Goal: Task Accomplishment & Management: Manage account settings

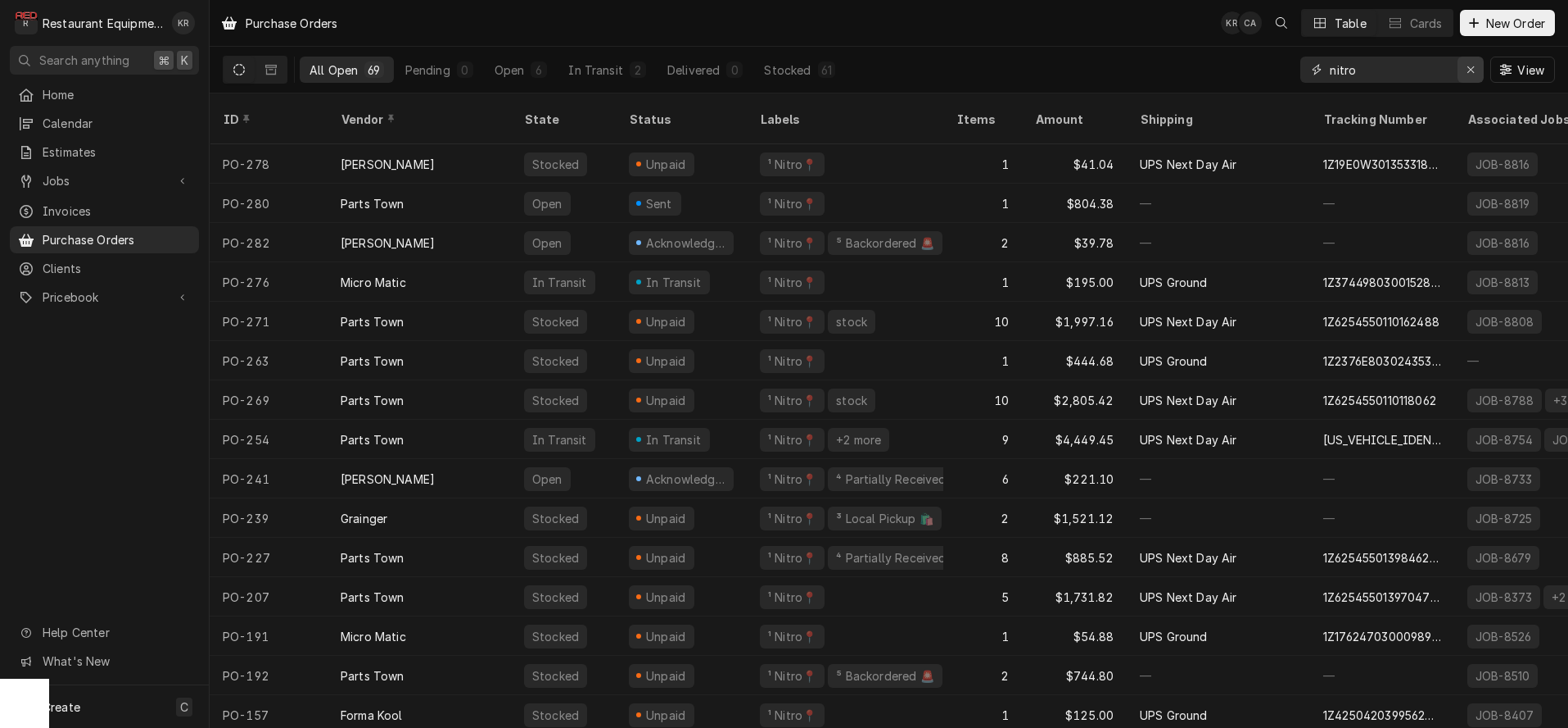
click at [1474, 71] on icon "Erase input" at bounding box center [1471, 69] width 9 height 11
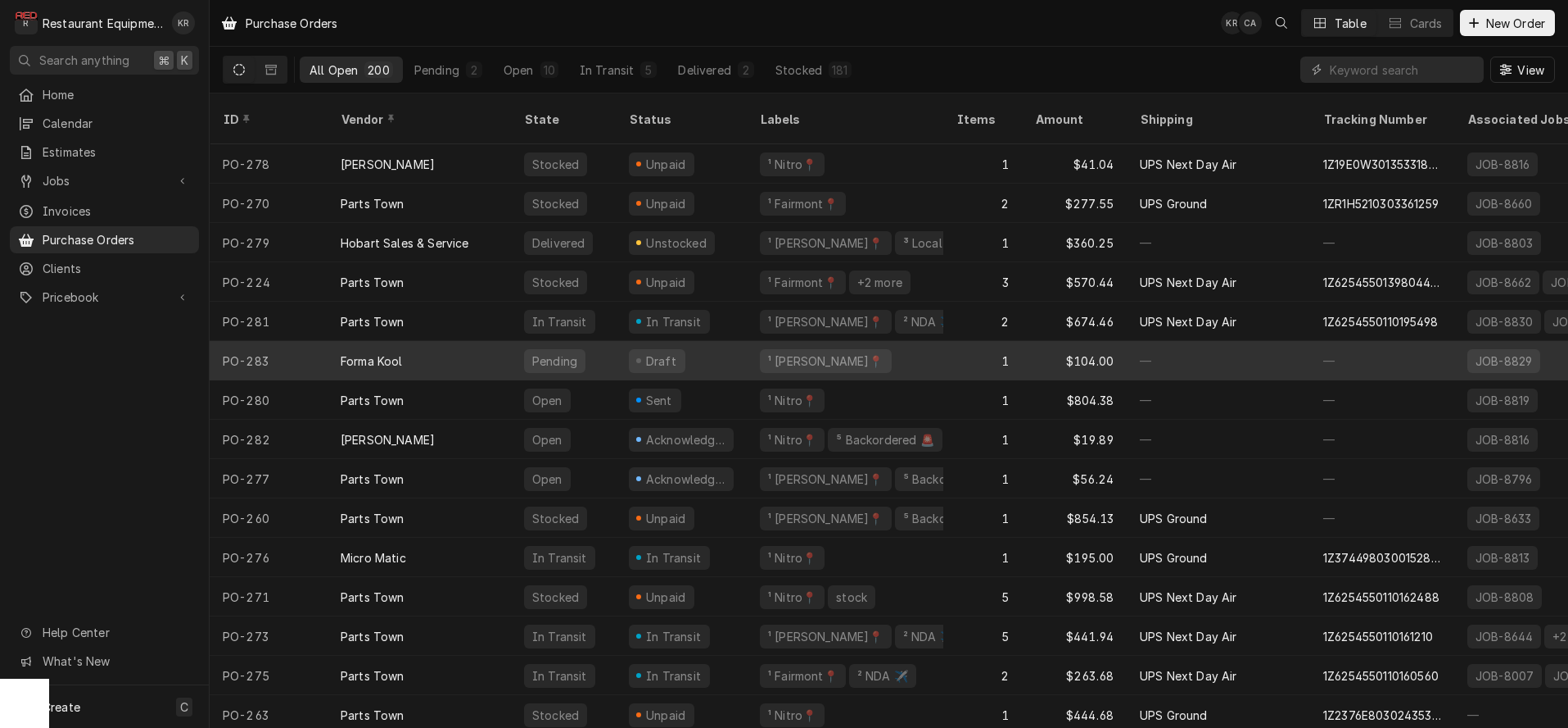
click at [668, 353] on div "Draft" at bounding box center [661, 361] width 35 height 17
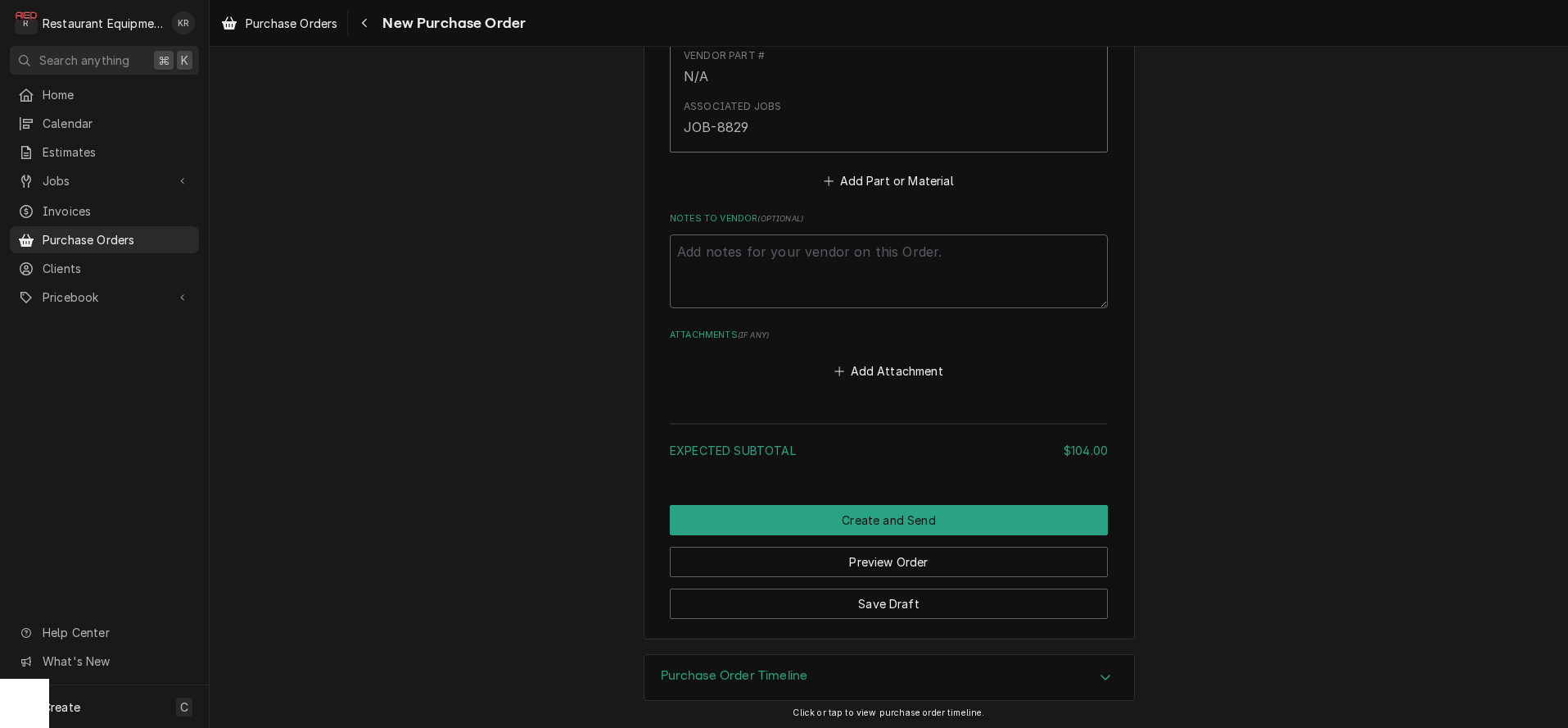
scroll to position [816, 0]
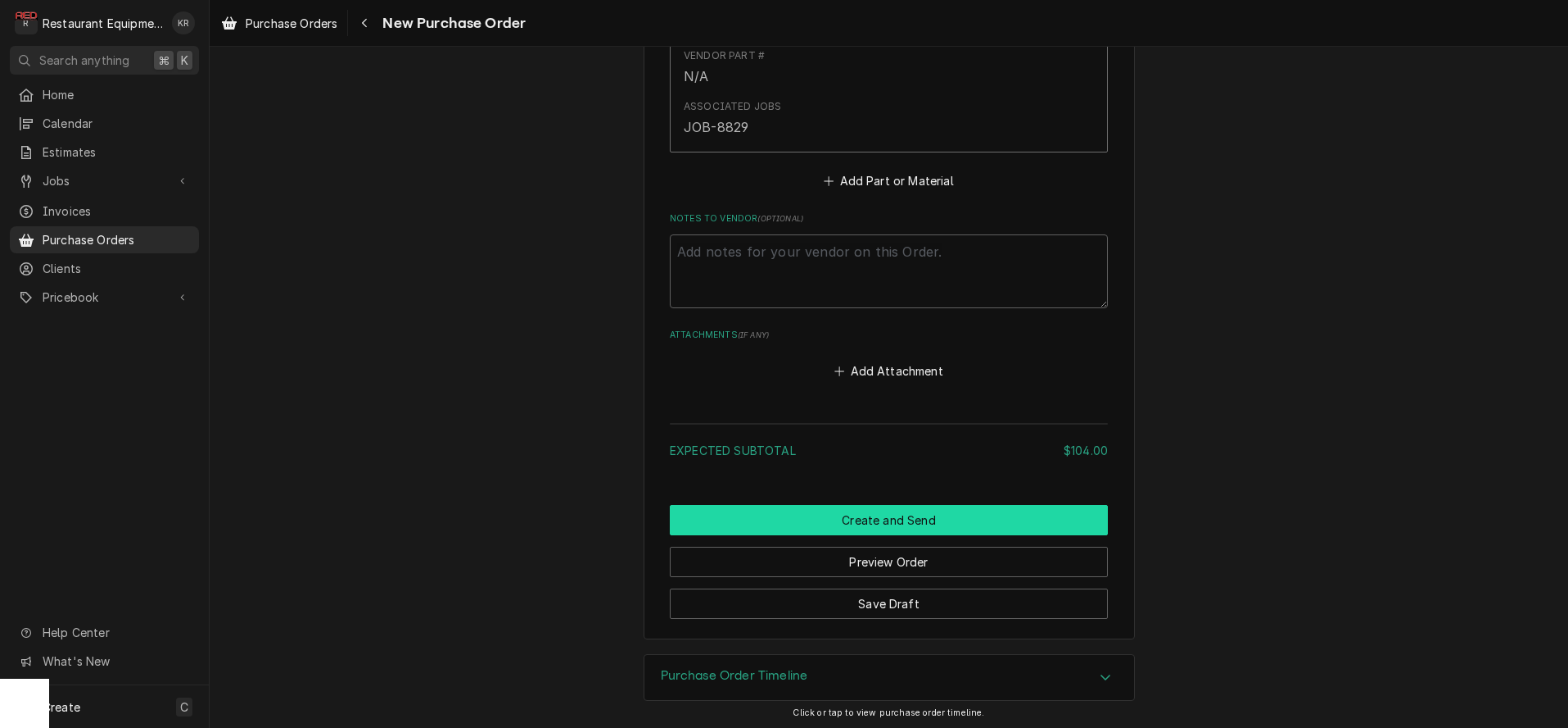
click at [895, 525] on button "Create and Send" at bounding box center [889, 520] width 438 height 30
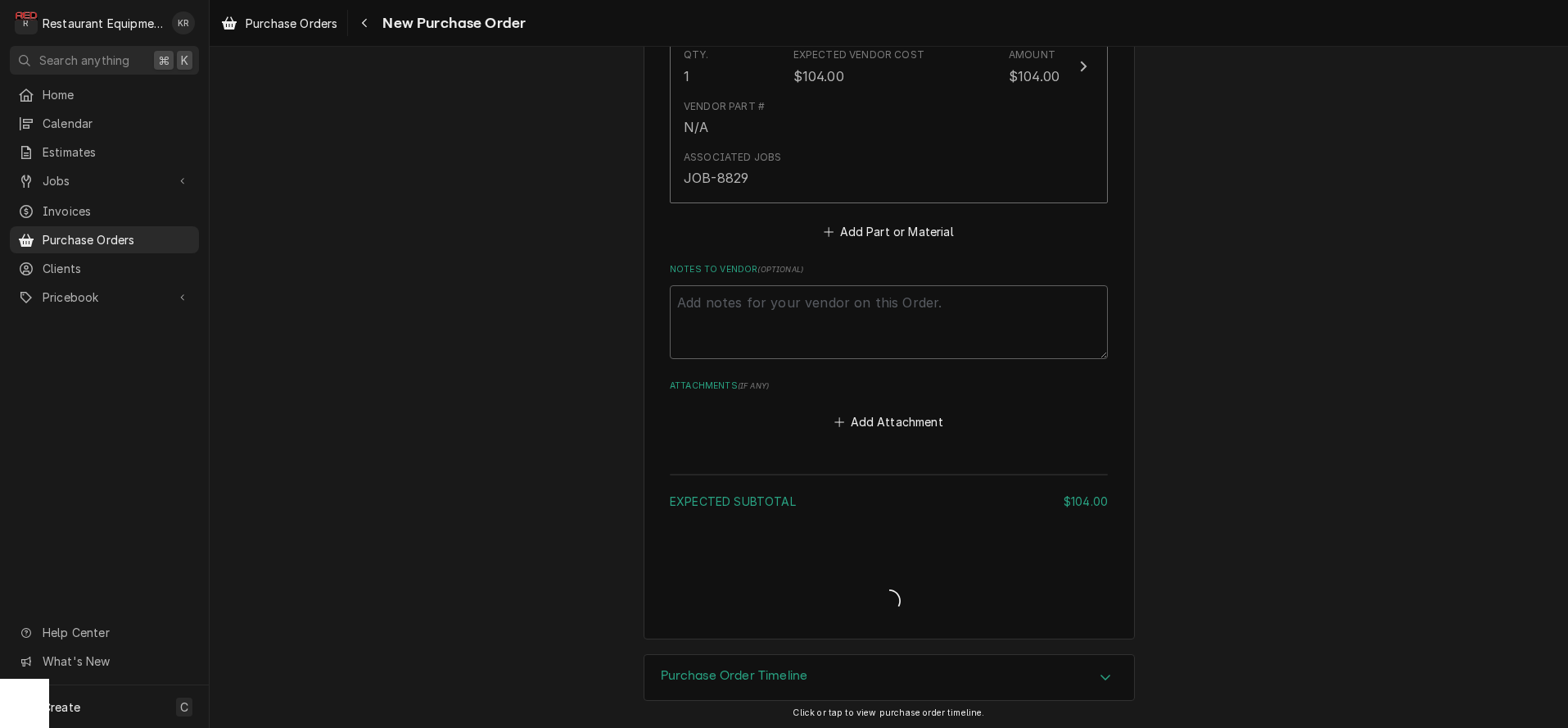
type textarea "x"
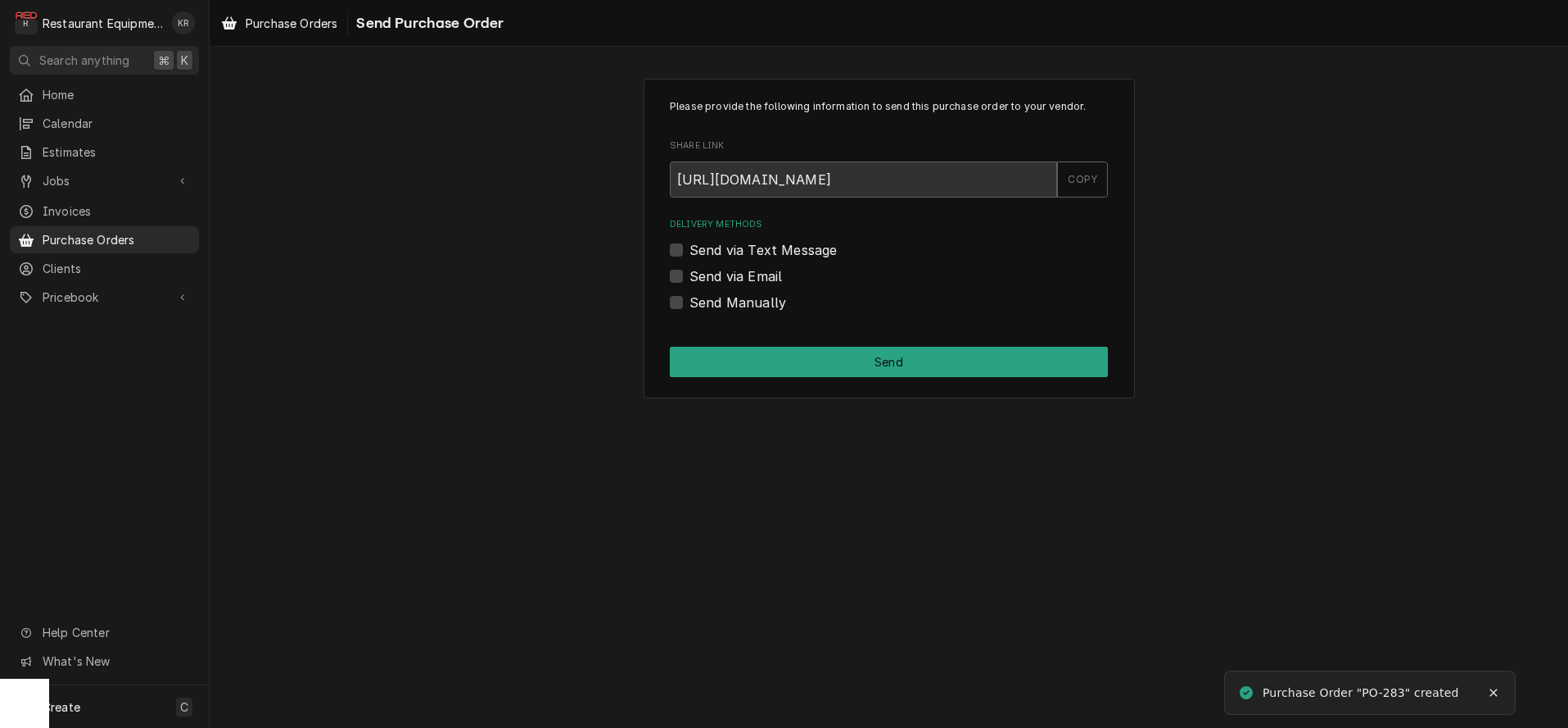
click at [689, 299] on label "Send Manually" at bounding box center [738, 301] width 97 height 20
click at [689, 299] on input "Send Manually" at bounding box center [909, 310] width 438 height 36
checkbox input "true"
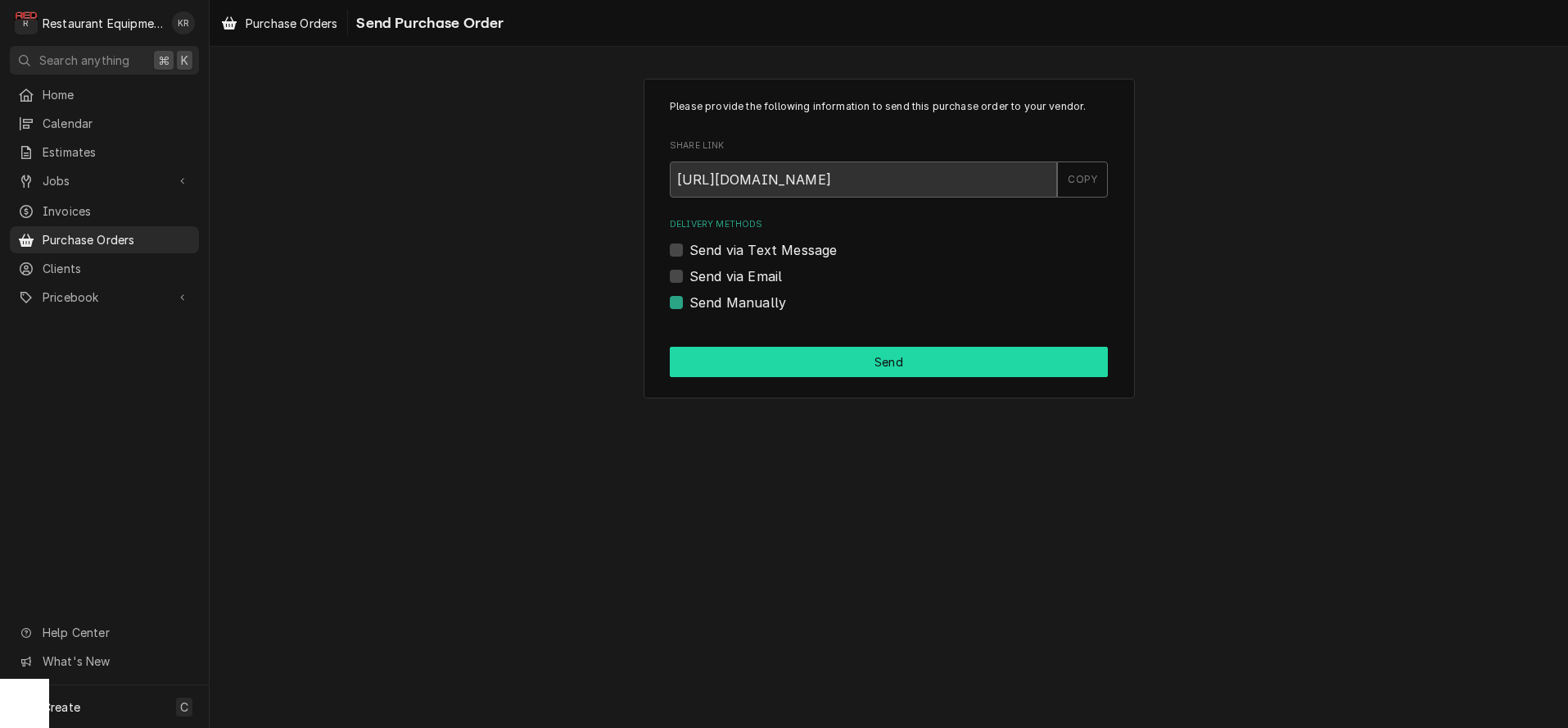
click at [798, 367] on button "Send" at bounding box center [889, 361] width 438 height 30
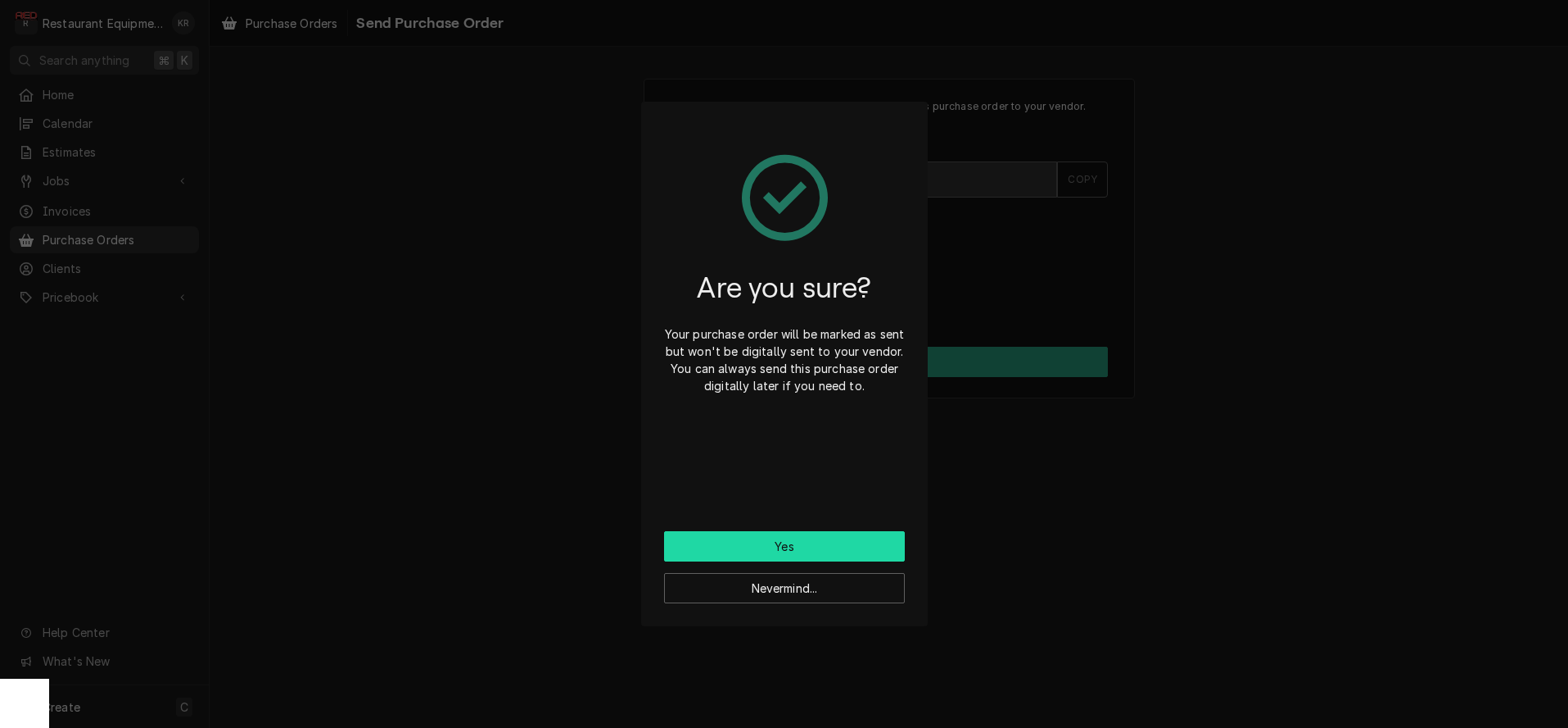
click at [784, 557] on button "Yes" at bounding box center [784, 546] width 241 height 30
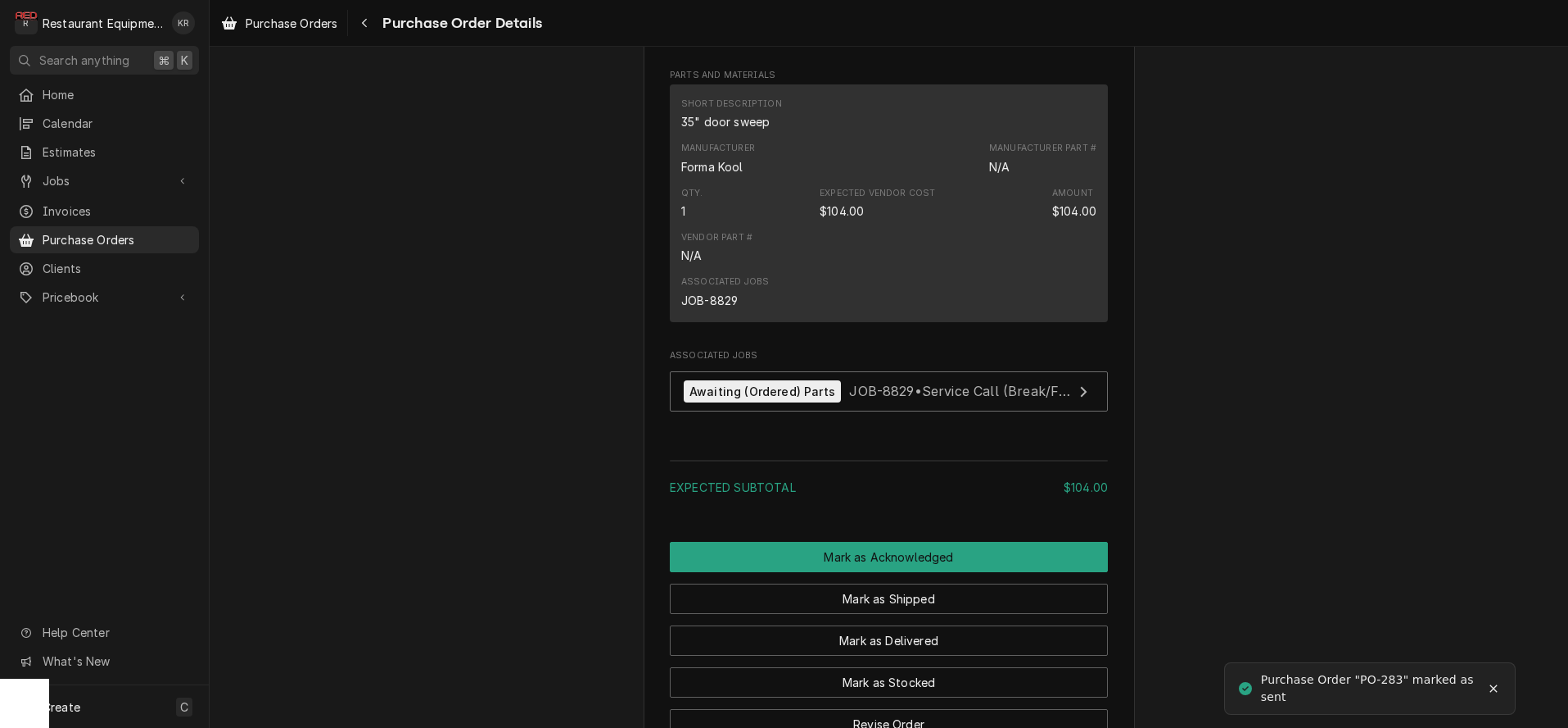
scroll to position [1166, 0]
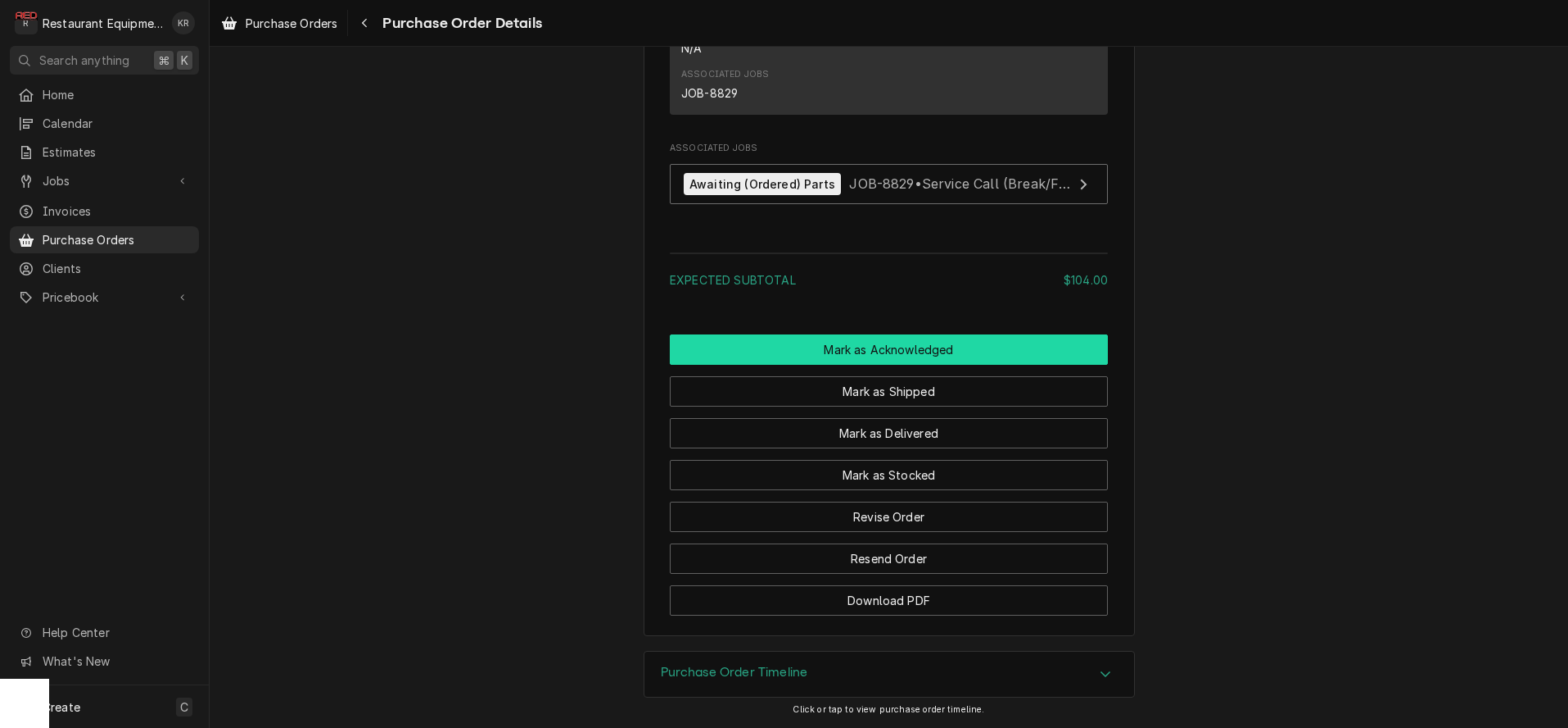
click at [896, 347] on button "Mark as Acknowledged" at bounding box center [889, 349] width 438 height 30
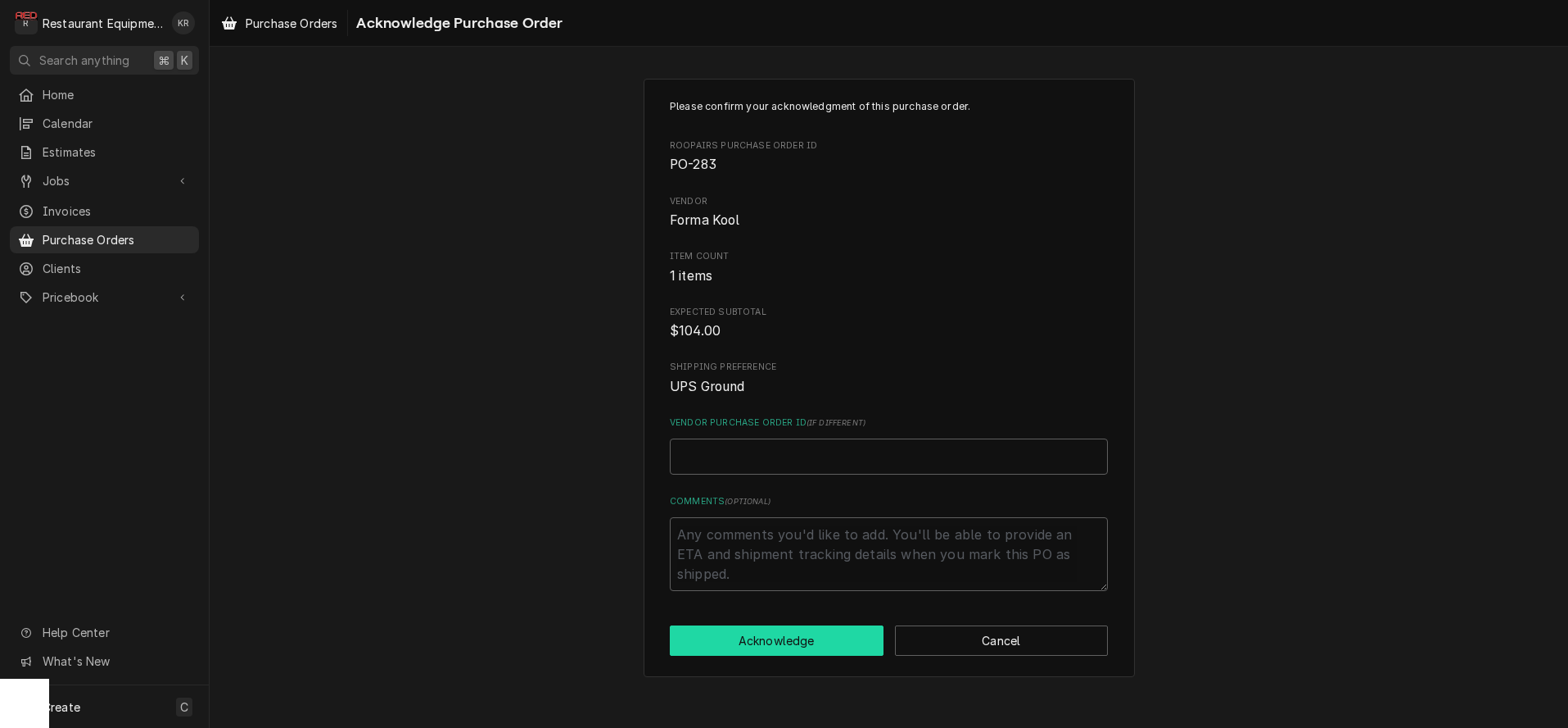
click at [825, 645] on button "Acknowledge" at bounding box center [776, 640] width 214 height 30
type textarea "x"
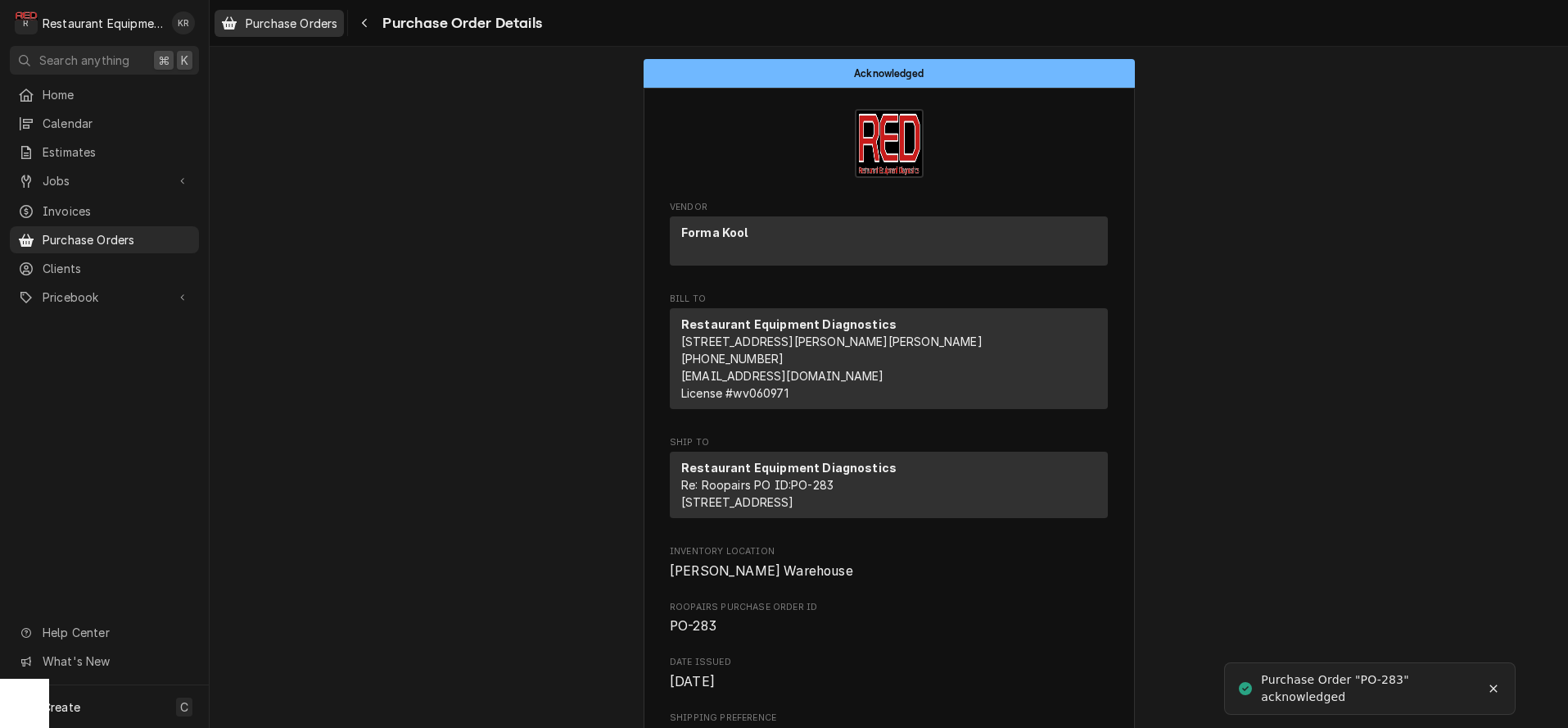
click at [275, 17] on span "Purchase Orders" at bounding box center [291, 23] width 91 height 17
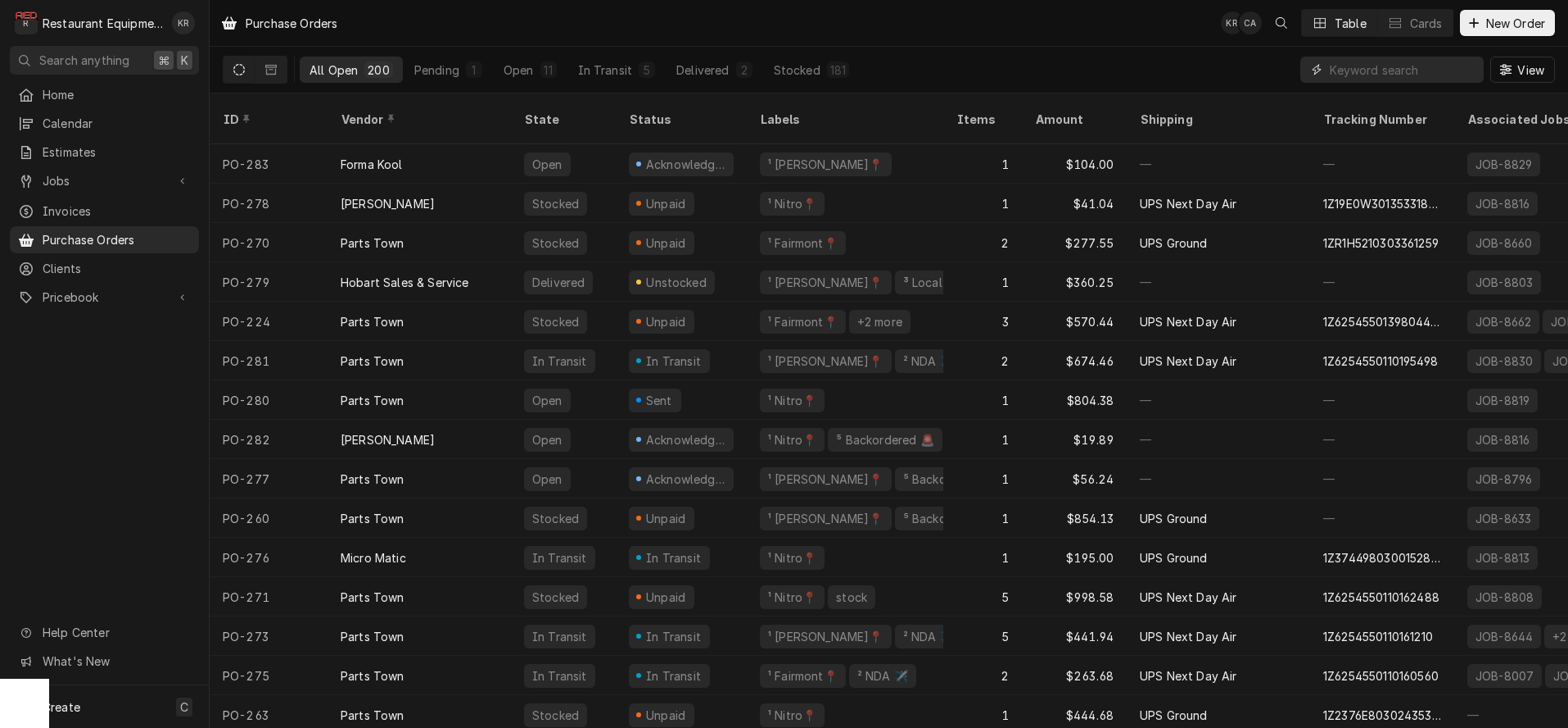
click at [1353, 67] on input "Dynamic Content Wrapper" at bounding box center [1403, 70] width 146 height 26
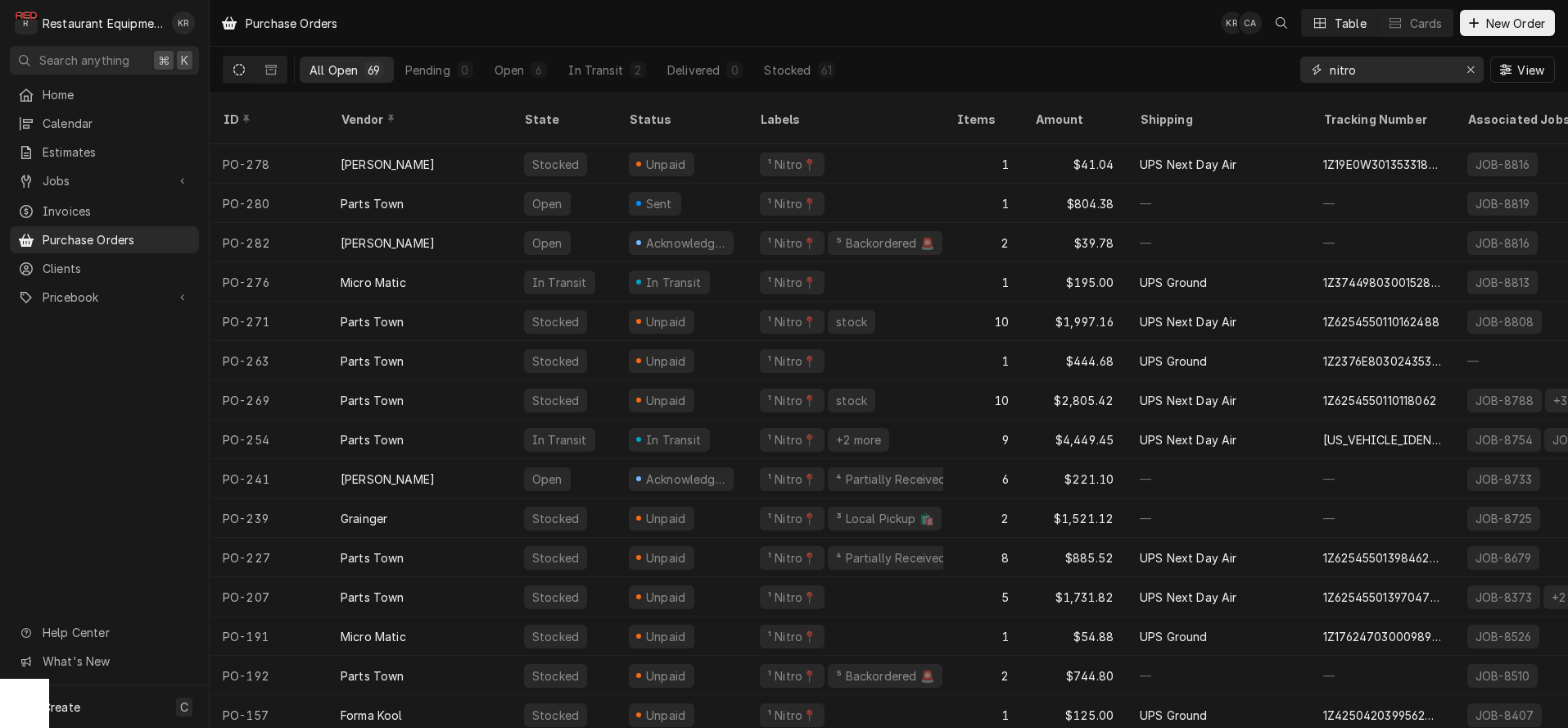
type input "nitro"
drag, startPoint x: 1422, startPoint y: 75, endPoint x: 1269, endPoint y: 77, distance: 153.0
click at [1330, 77] on input "nitro" at bounding box center [1392, 70] width 123 height 26
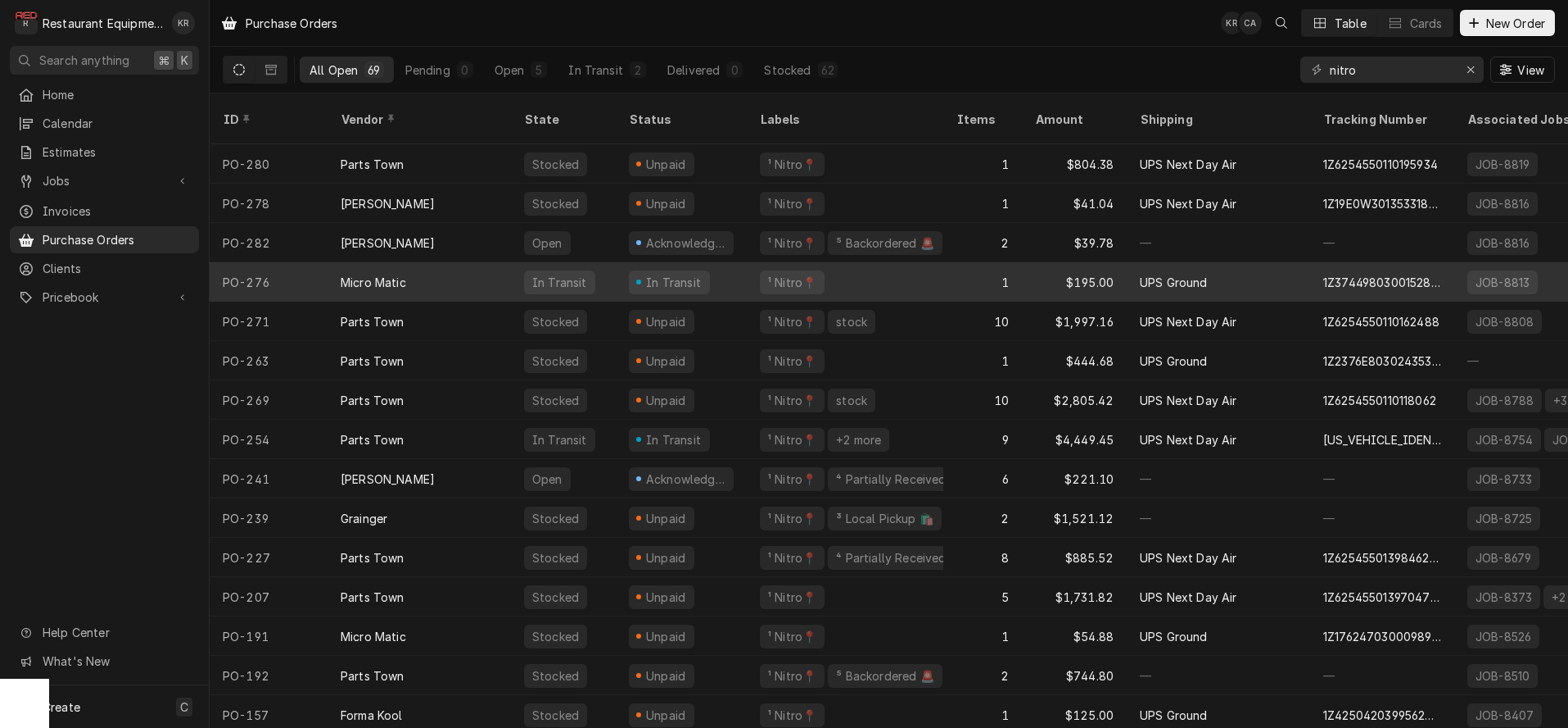
click at [644, 271] on div "In Transit" at bounding box center [669, 282] width 81 height 23
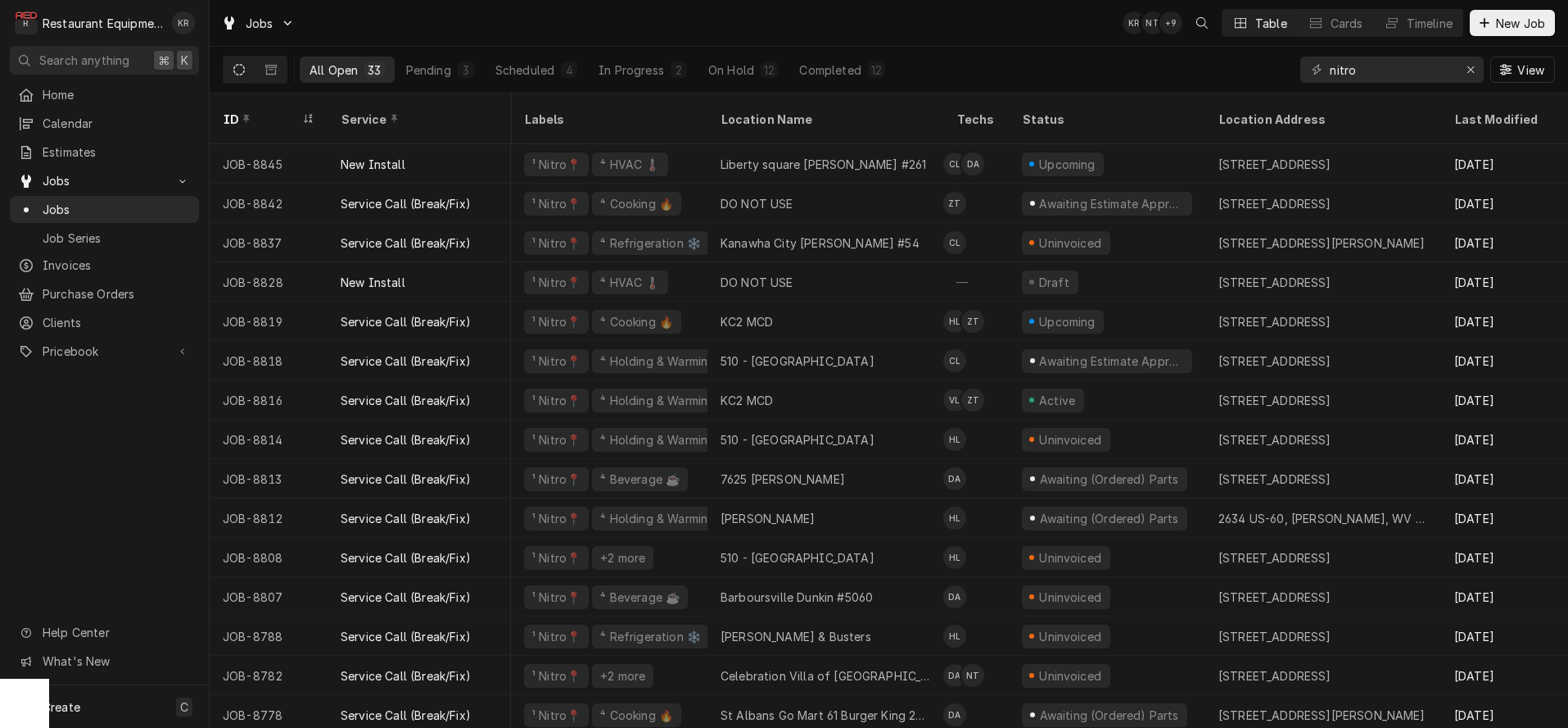
scroll to position [0, 3]
drag, startPoint x: 1378, startPoint y: 73, endPoint x: 1240, endPoint y: 63, distance: 138.4
click at [1330, 63] on input "nitro" at bounding box center [1392, 70] width 123 height 26
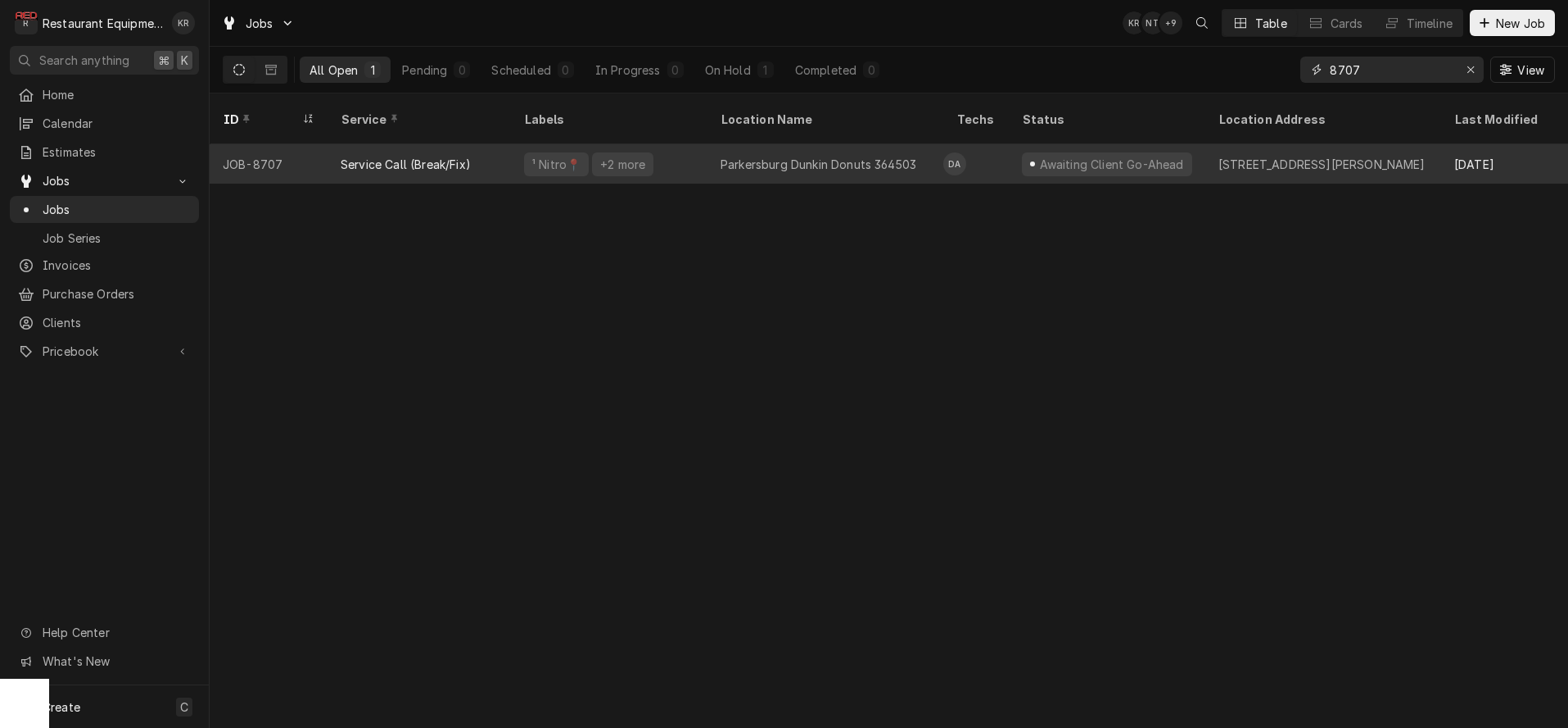
type input "8707"
click at [388, 145] on div "Service Call (Break/Fix)" at bounding box center [419, 164] width 184 height 39
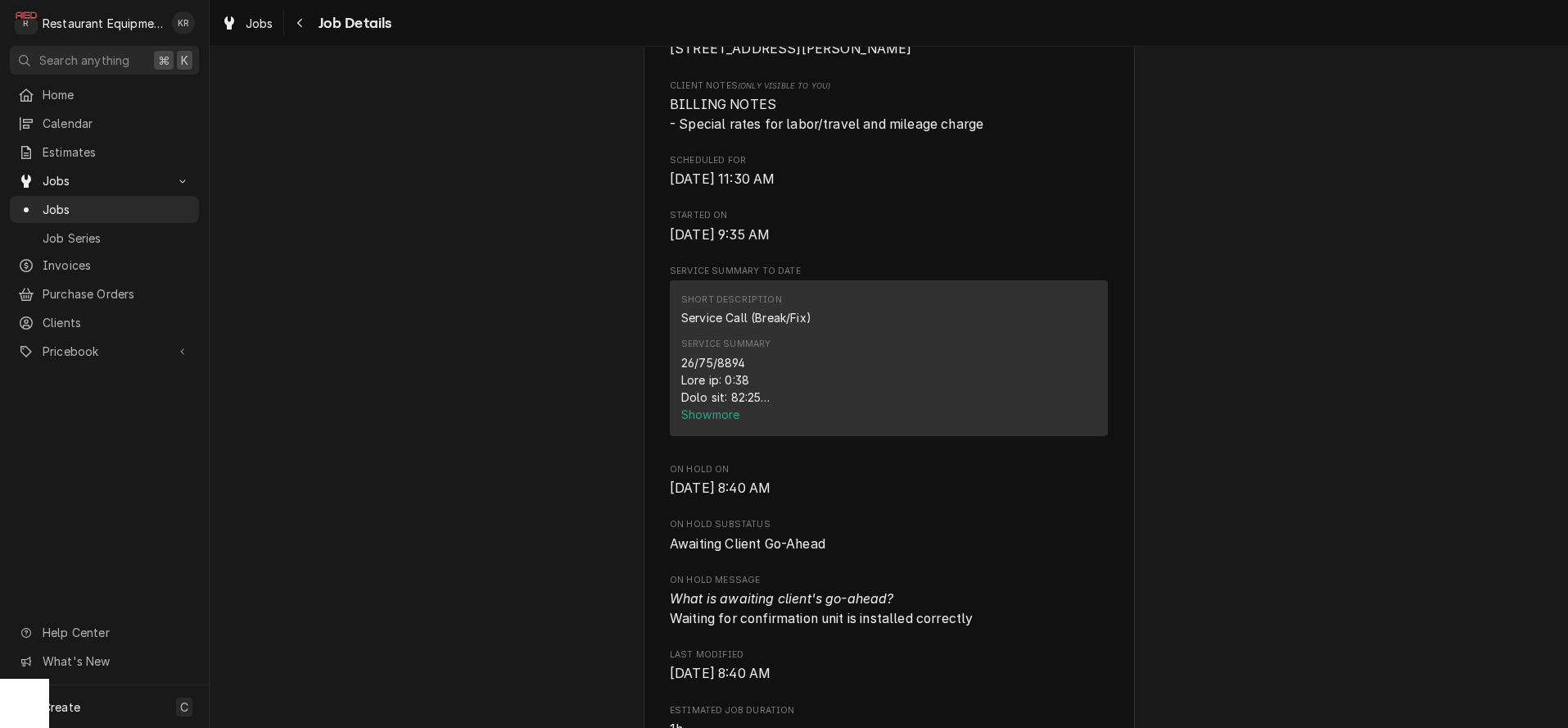
scroll to position [507, 0]
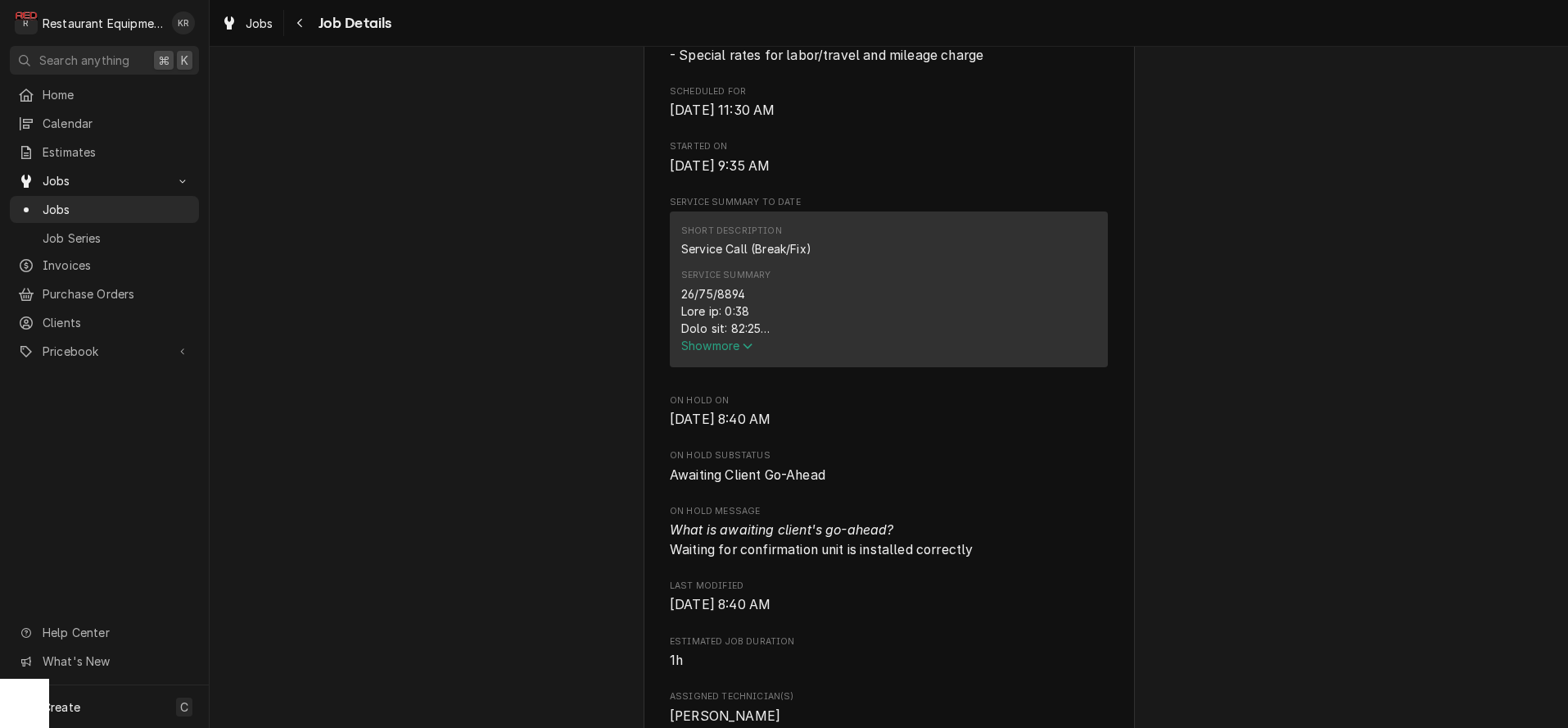
click at [701, 359] on div "Service Summary Show more" at bounding box center [888, 311] width 415 height 96
click at [703, 353] on span "Show more" at bounding box center [716, 345] width 72 height 14
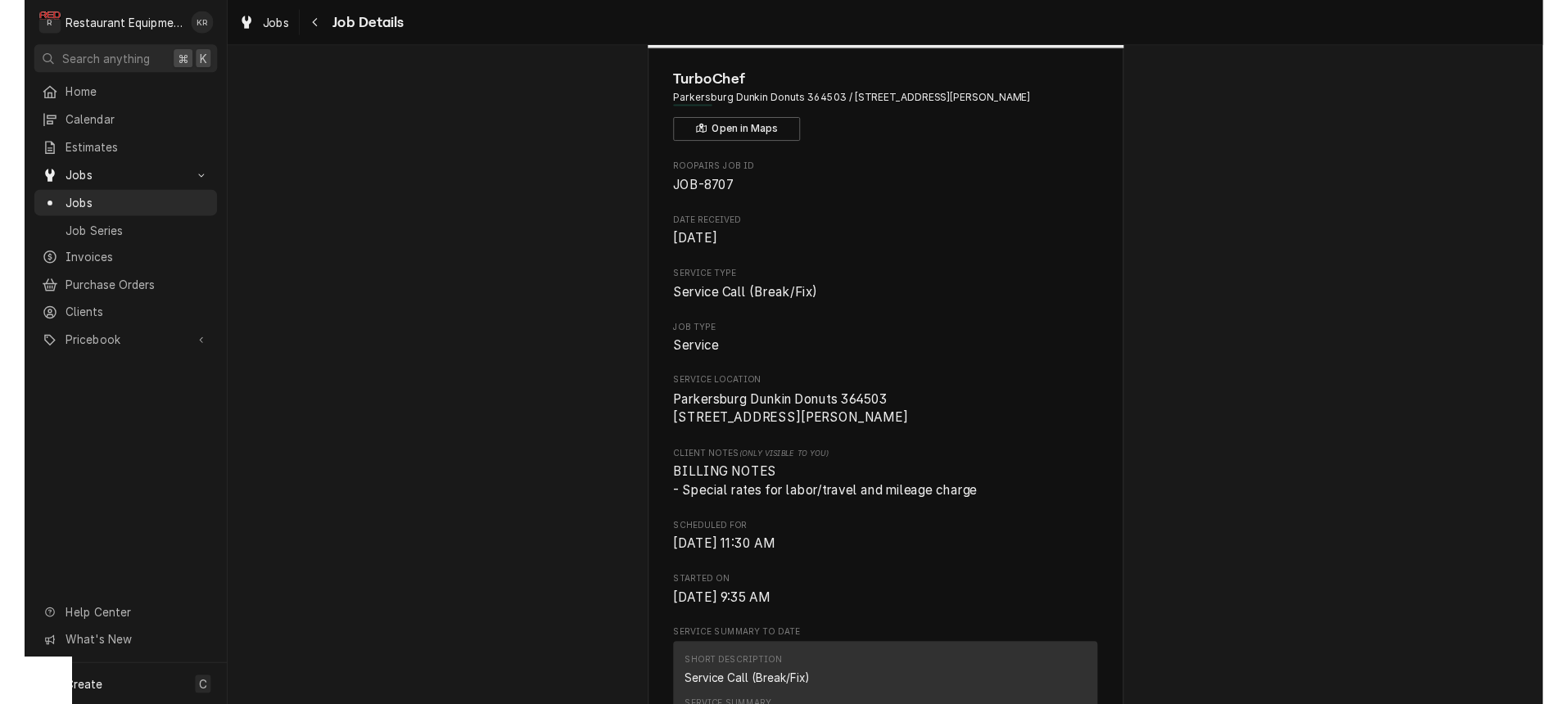
scroll to position [47, 0]
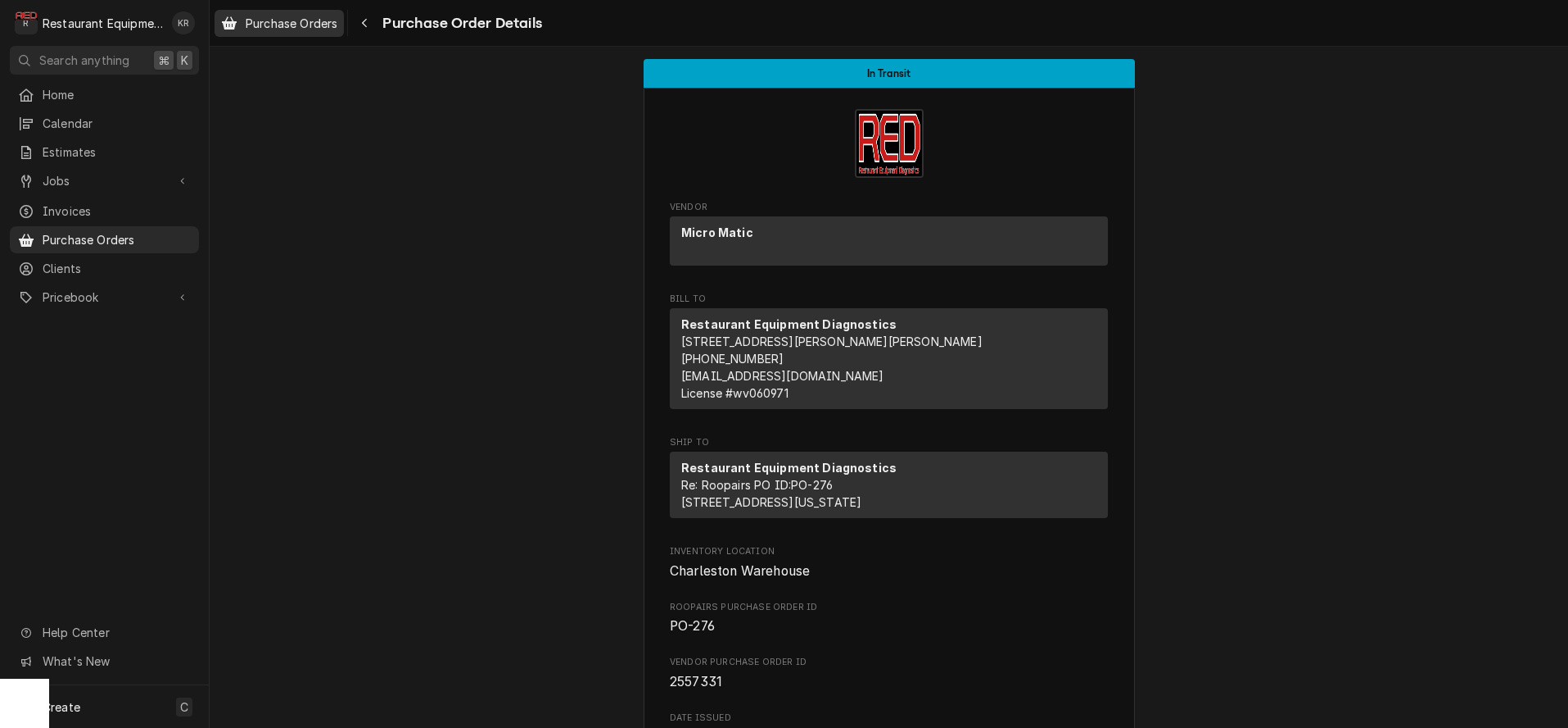
click at [292, 15] on span "Purchase Orders" at bounding box center [291, 23] width 91 height 17
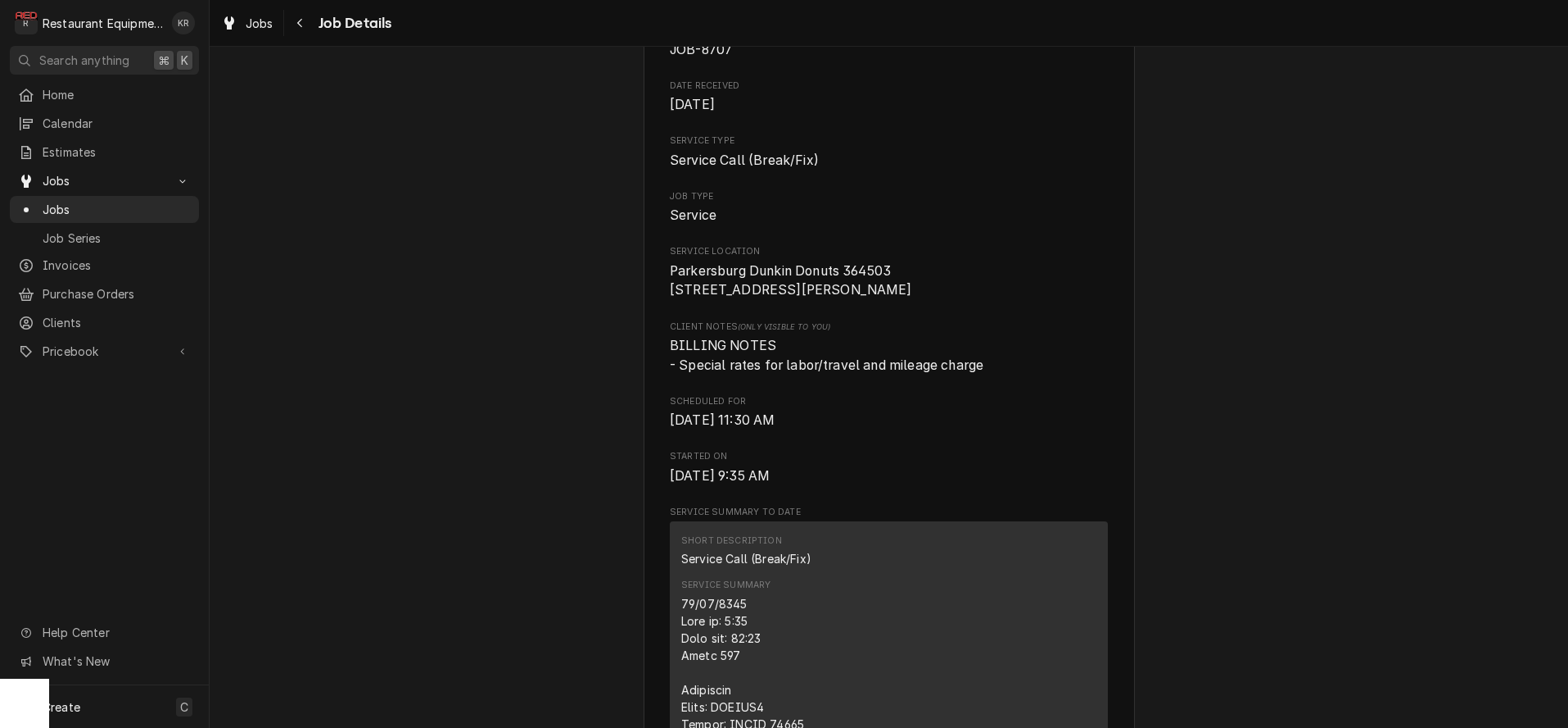
scroll to position [250, 0]
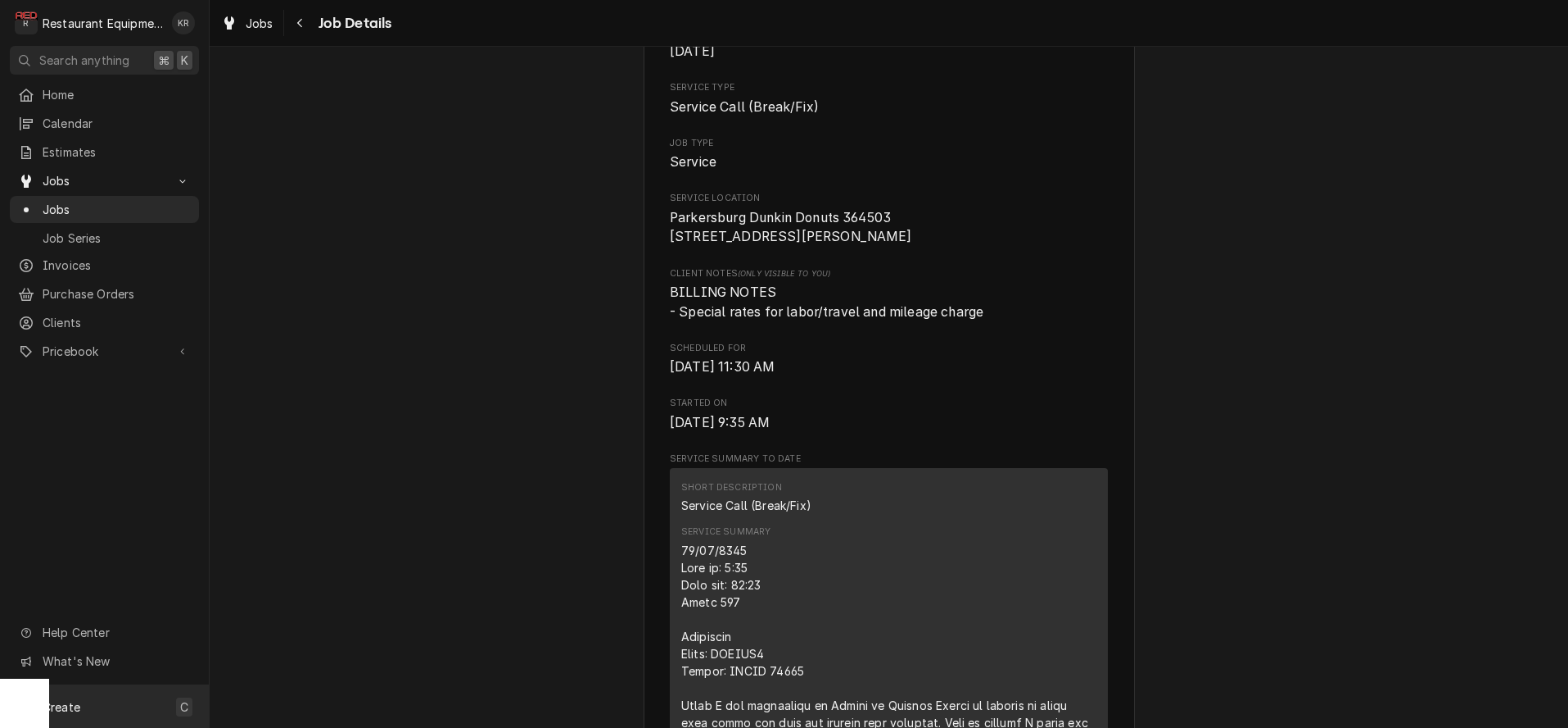
click at [266, 24] on span "Jobs" at bounding box center [259, 23] width 28 height 17
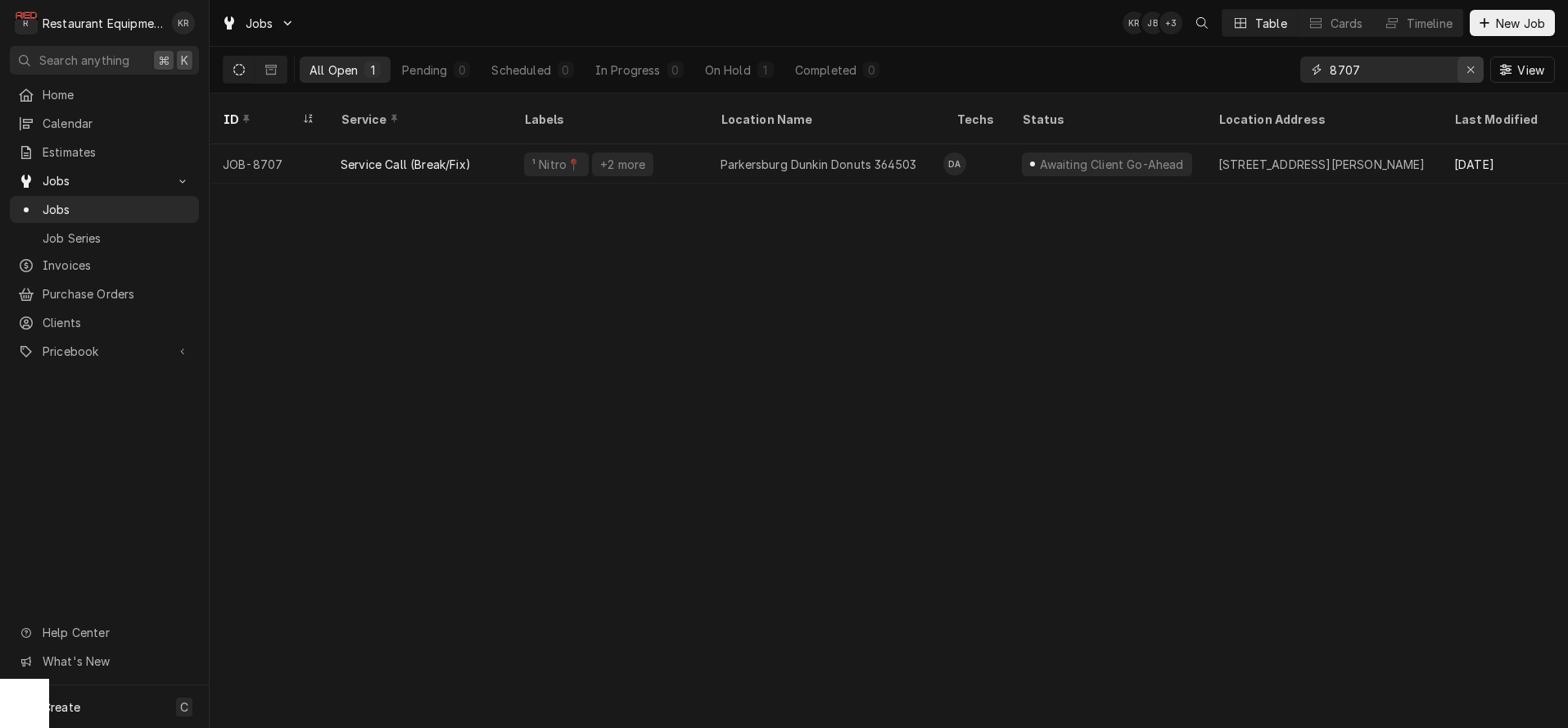
click at [1474, 71] on icon "Erase input" at bounding box center [1471, 69] width 9 height 11
